Goal: Task Accomplishment & Management: Manage account settings

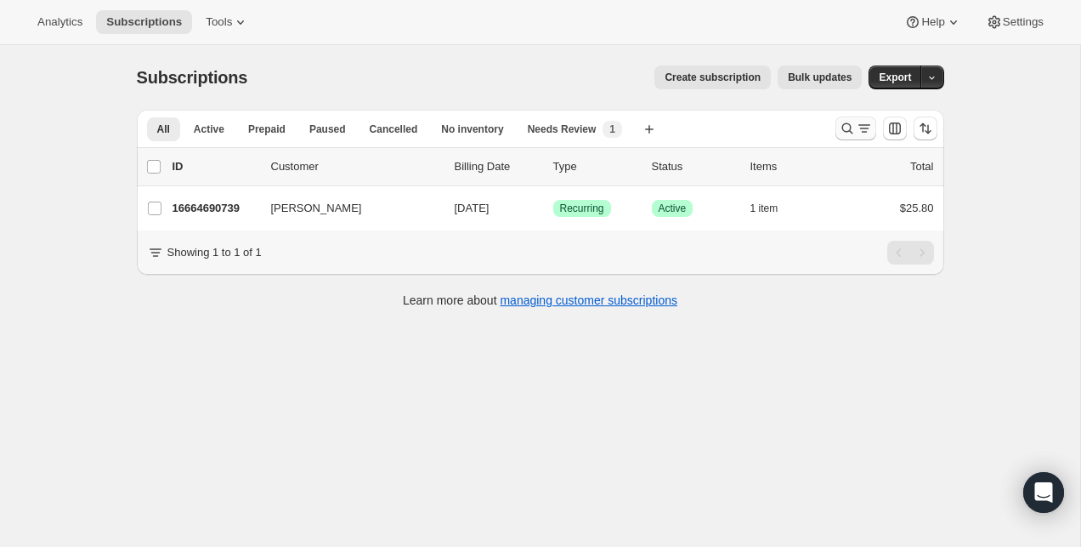
click at [840, 137] on button "Search and filter results" at bounding box center [856, 128] width 41 height 24
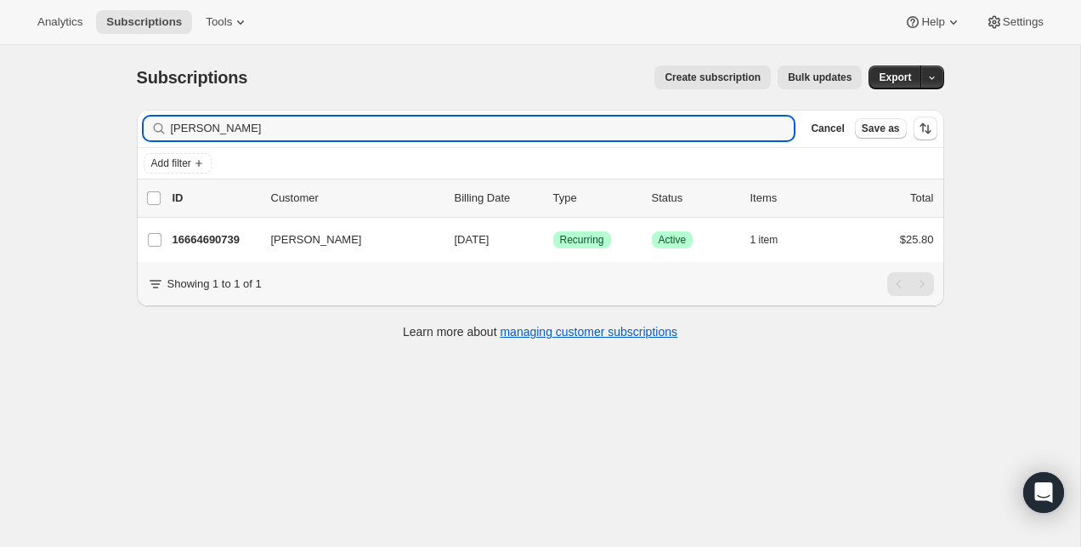
click at [573, 99] on div "Subscriptions. This page is ready Subscriptions Create subscription Bulk update…" at bounding box center [541, 77] width 808 height 65
click at [572, 117] on input "[PERSON_NAME]" at bounding box center [467, 128] width 593 height 24
paste input "[EMAIL_ADDRESS][DOMAIN_NAME]"
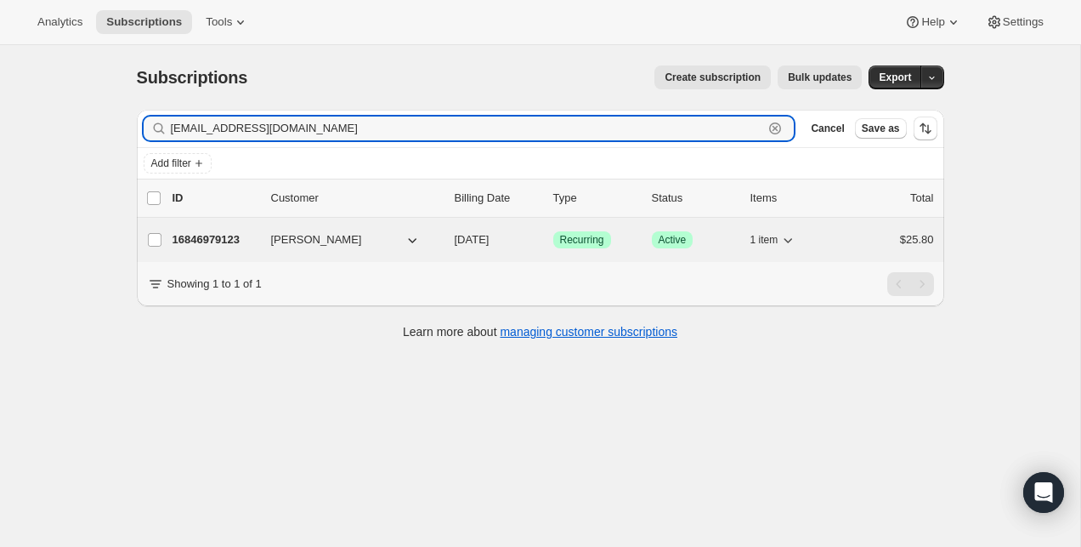
type input "[EMAIL_ADDRESS][DOMAIN_NAME]"
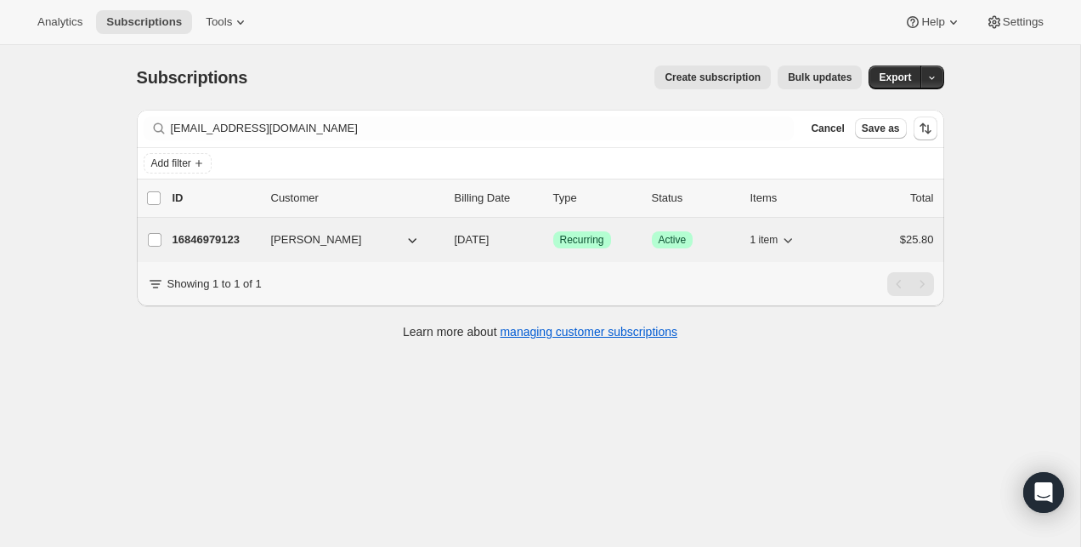
click at [212, 233] on p "16846979123" at bounding box center [215, 239] width 85 height 17
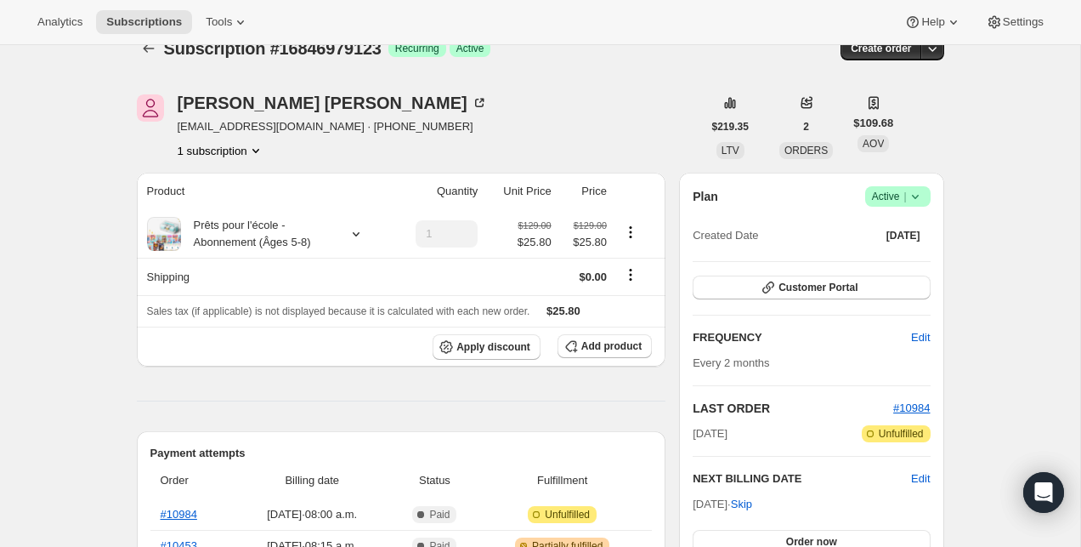
scroll to position [69, 0]
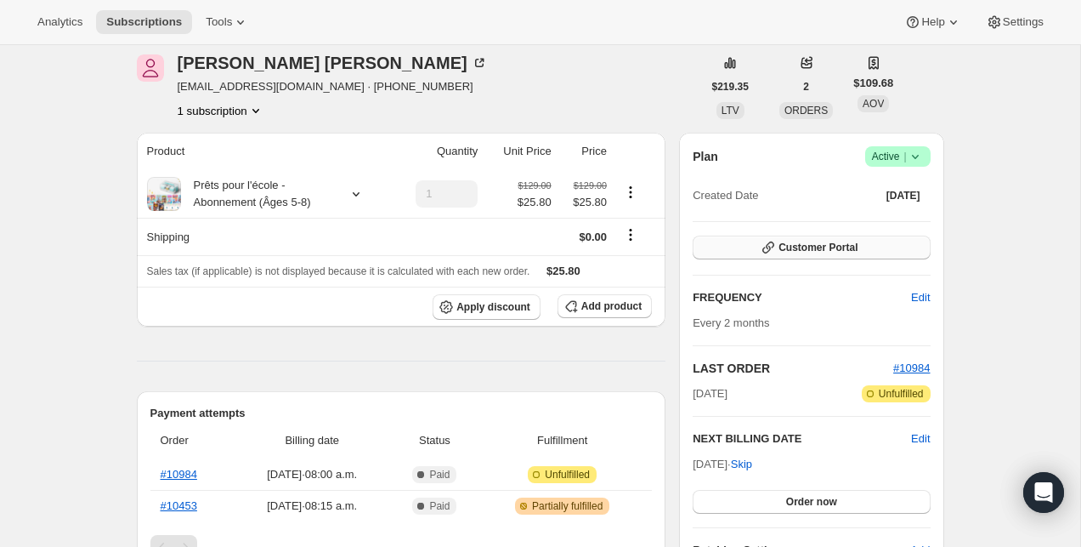
click at [837, 238] on button "Customer Portal" at bounding box center [811, 247] width 237 height 24
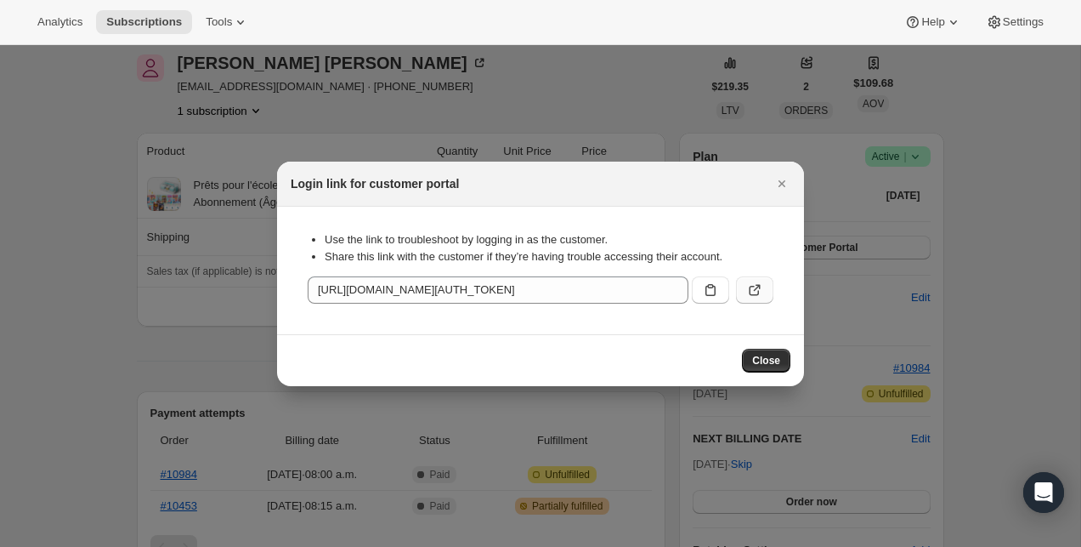
click at [761, 298] on button ":r36:" at bounding box center [754, 289] width 37 height 27
click at [780, 173] on button "Close" at bounding box center [782, 184] width 24 height 24
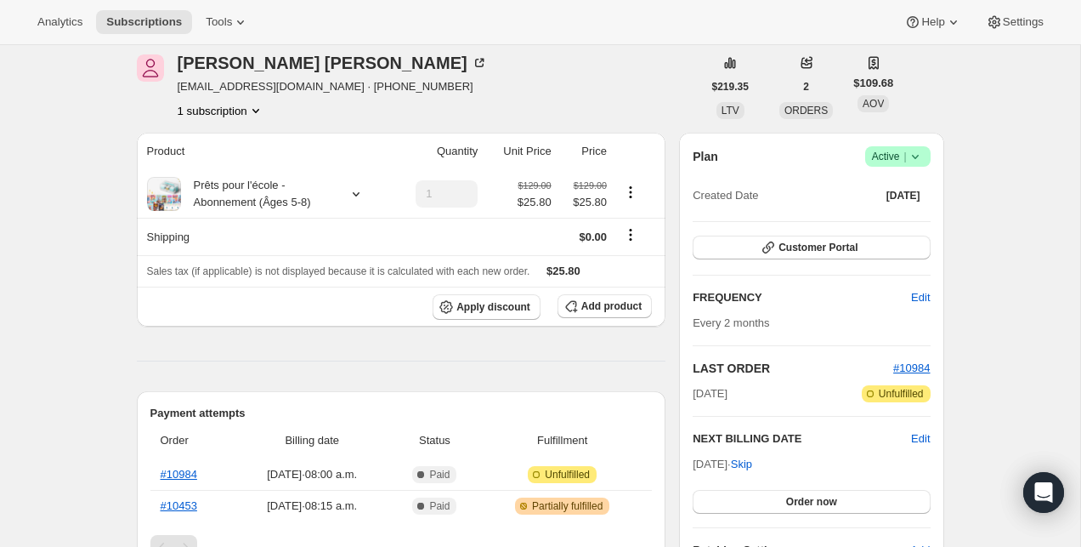
click at [905, 152] on span "|" at bounding box center [905, 157] width 3 height 14
click at [886, 196] on span "Pause subscription" at bounding box center [892, 190] width 94 height 13
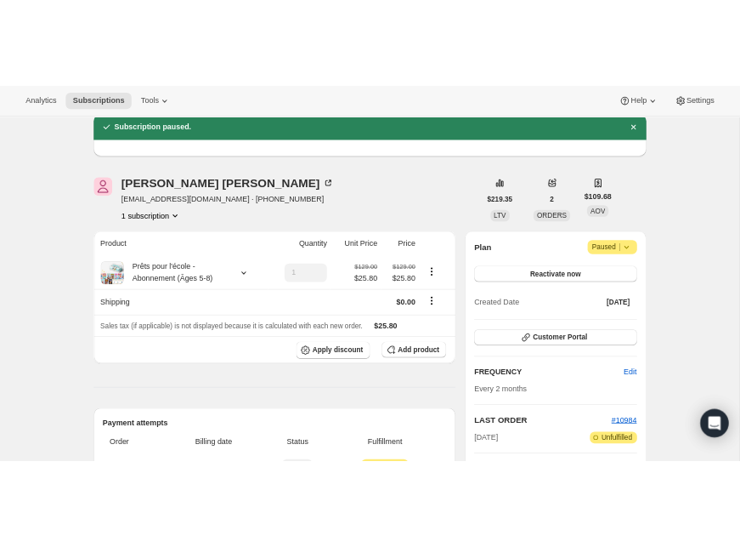
scroll to position [0, 0]
